Goal: Information Seeking & Learning: Learn about a topic

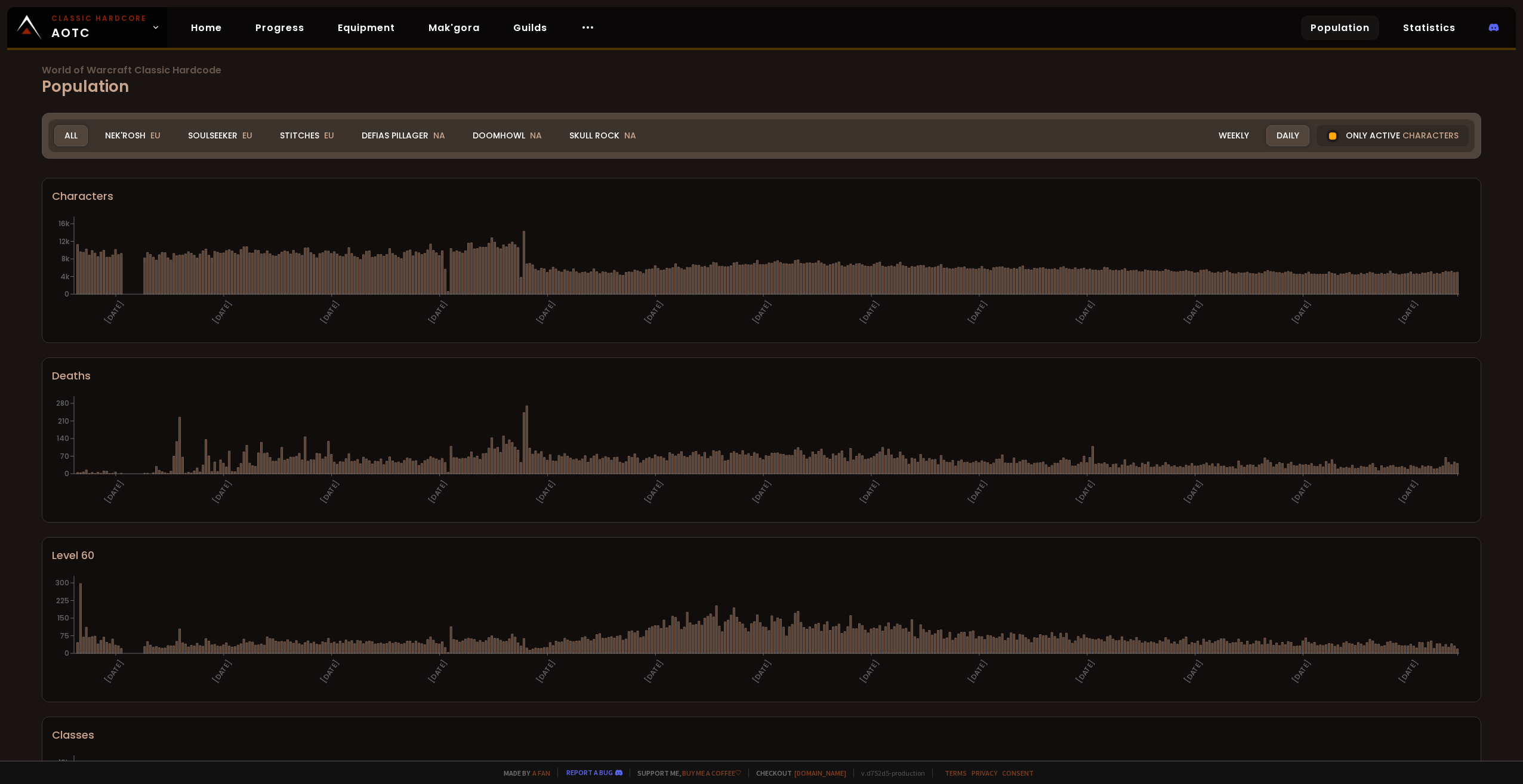
click at [1351, 24] on link "Population" at bounding box center [1340, 27] width 78 height 24
click at [1342, 15] on link "Population" at bounding box center [1340, 27] width 78 height 24
click at [525, 138] on div "Doomhowl NA" at bounding box center [507, 135] width 89 height 21
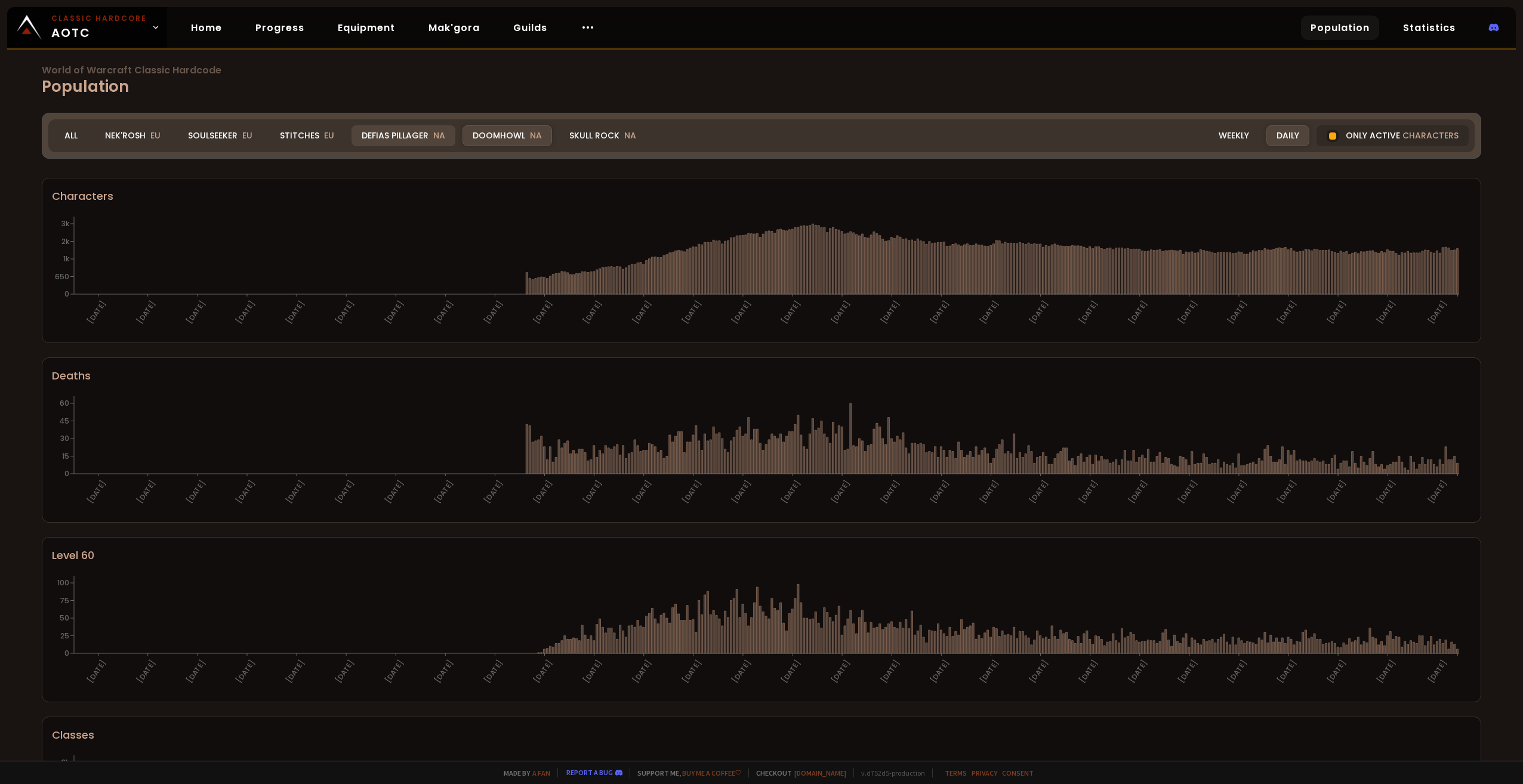
click at [377, 139] on div "Defias Pillager NA" at bounding box center [404, 135] width 104 height 21
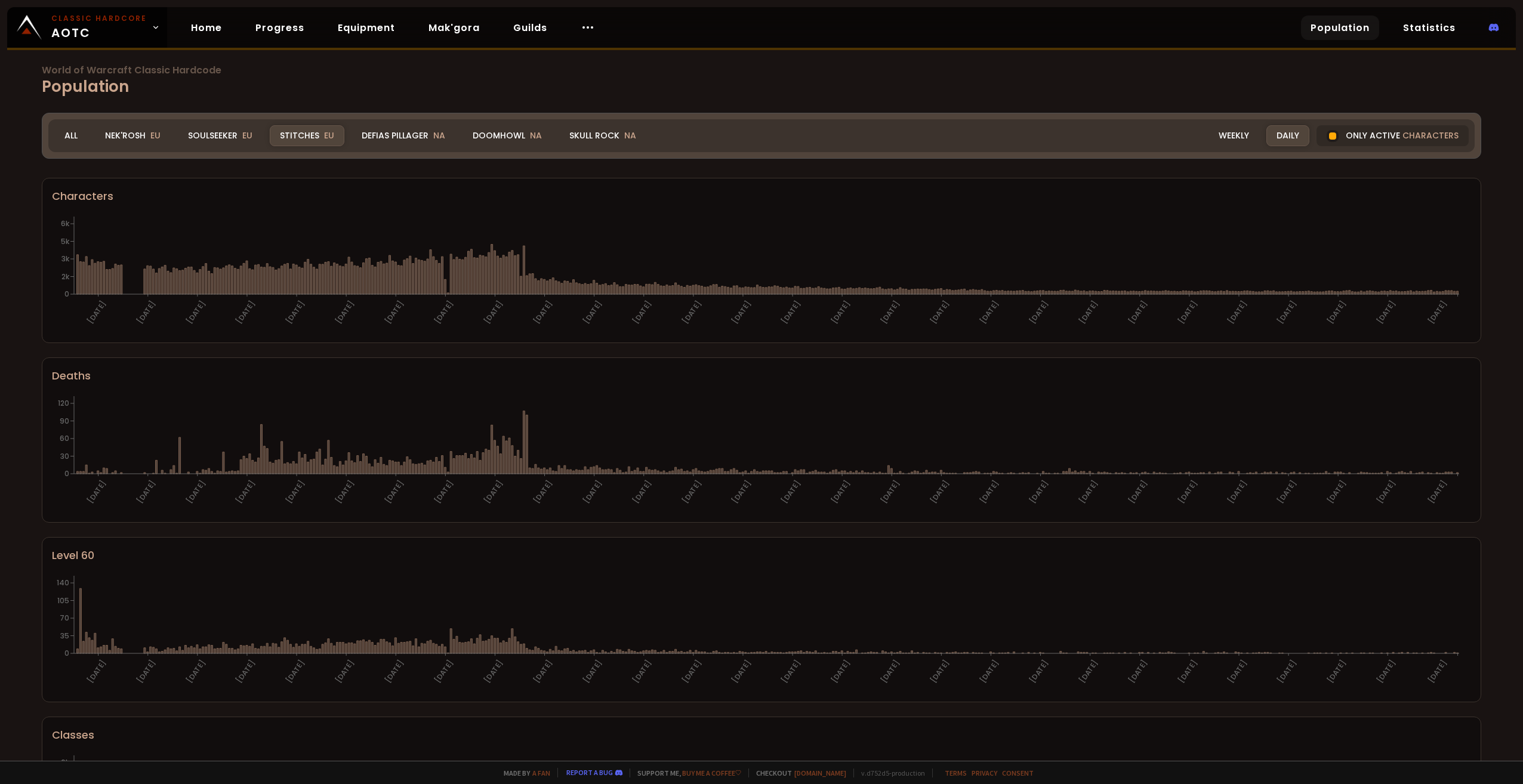
scroll to position [16, 0]
